Goal: Information Seeking & Learning: Learn about a topic

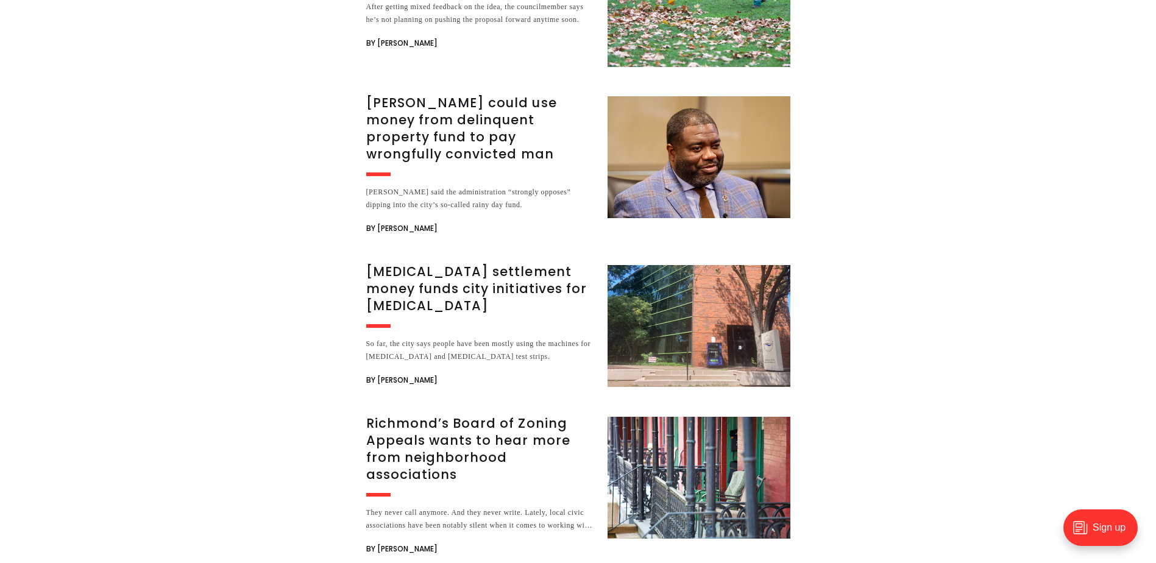
scroll to position [4792, 0]
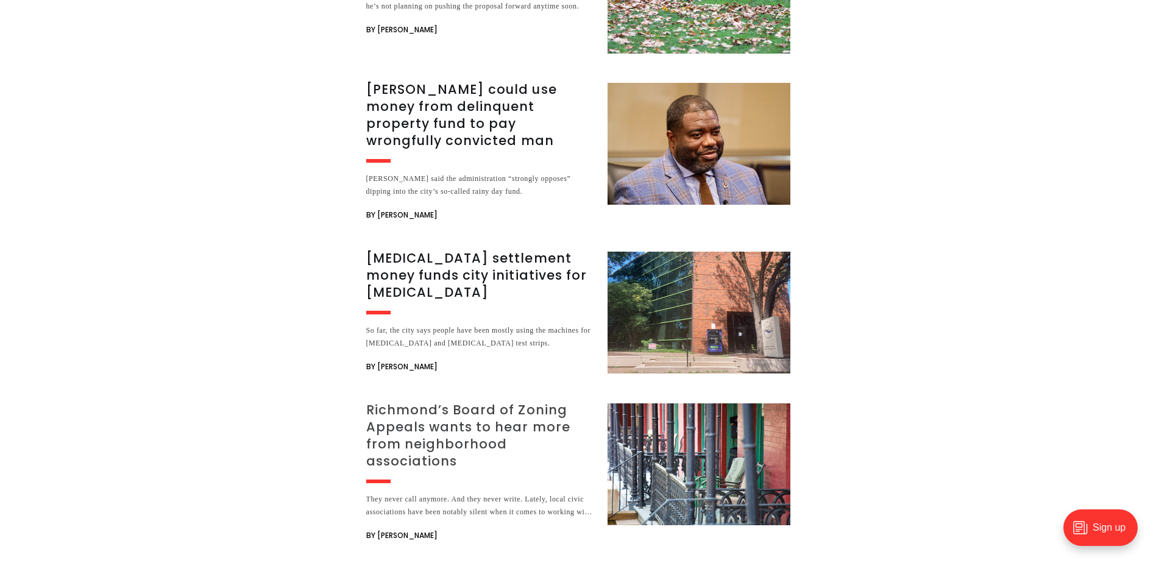
click at [453, 402] on h3 "Richmond’s Board of Zoning Appeals wants to hear more from neighborhood associa…" at bounding box center [479, 436] width 227 height 68
